Goal: Information Seeking & Learning: Find contact information

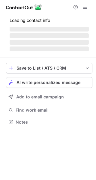
scroll to position [125, 96]
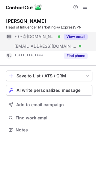
click at [77, 36] on button "View email" at bounding box center [76, 37] width 24 height 6
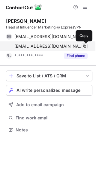
click at [85, 45] on span at bounding box center [84, 46] width 5 height 5
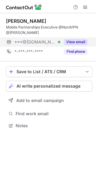
scroll to position [3, 3]
click at [78, 39] on button "View email" at bounding box center [76, 42] width 24 height 6
